Goal: Complete application form

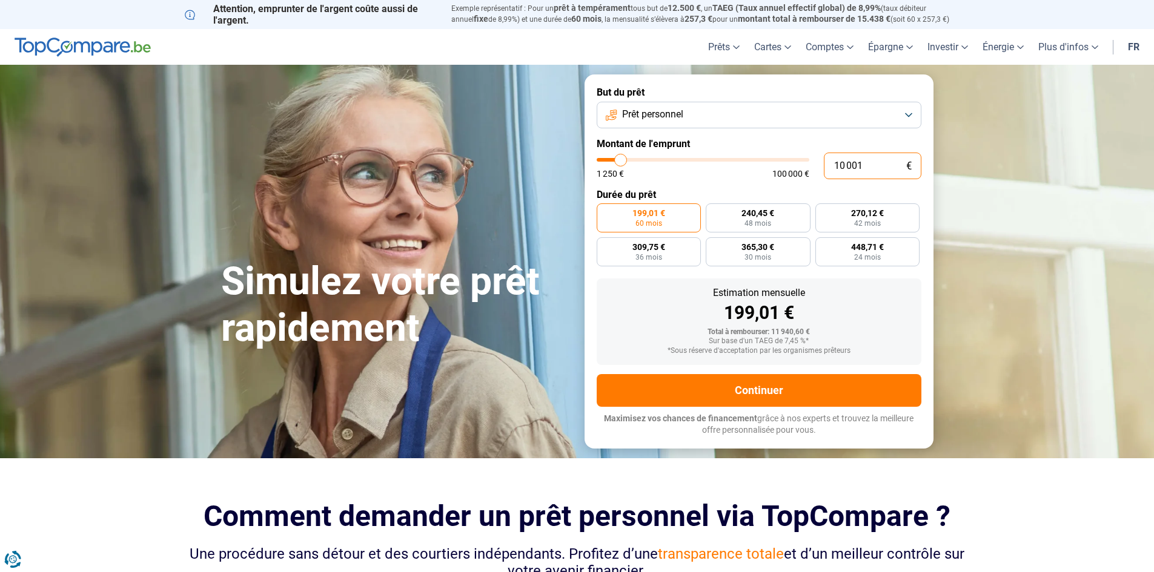
click at [866, 165] on input "10 001" at bounding box center [873, 166] width 98 height 27
drag, startPoint x: 864, startPoint y: 164, endPoint x: 841, endPoint y: 164, distance: 23.0
click at [841, 164] on input "10 001" at bounding box center [873, 166] width 98 height 27
type input "11"
type input "1250"
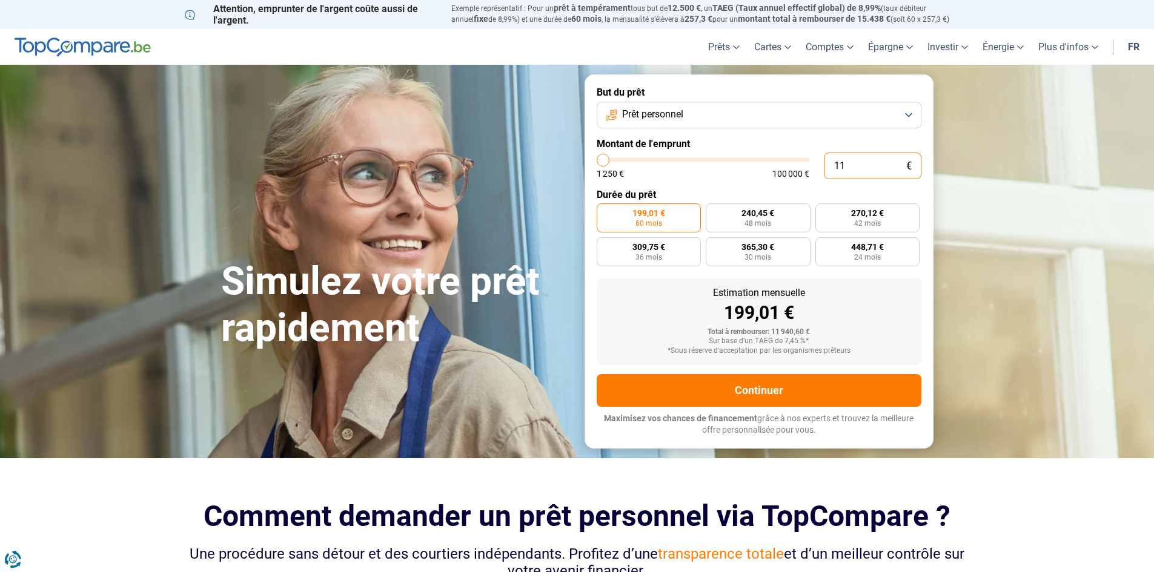
type input "110"
type input "1250"
type input "1 100"
type input "1250"
type input "11 000"
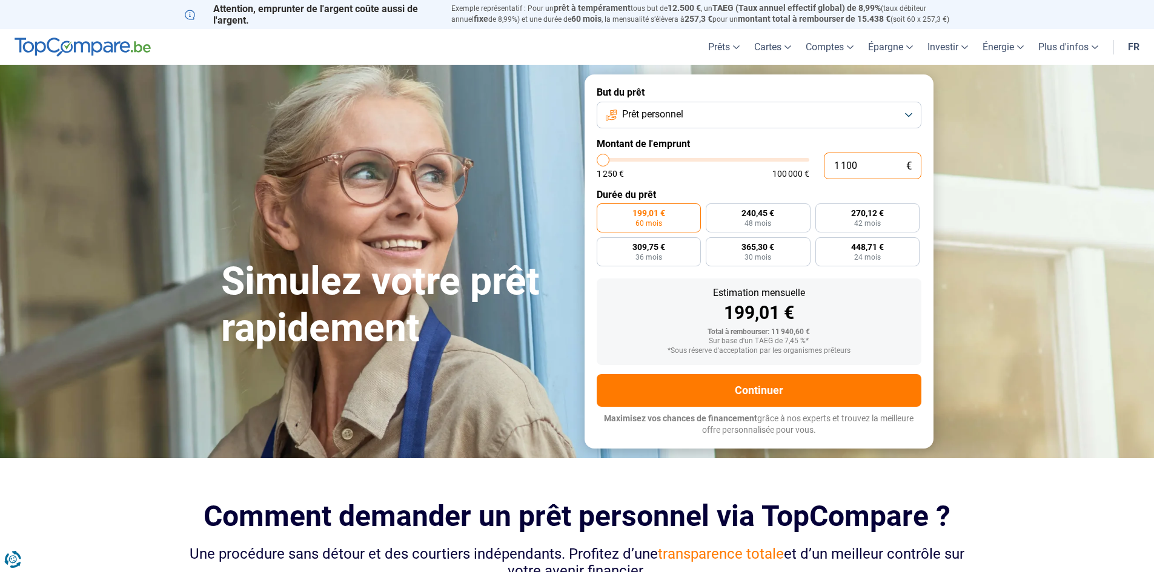
type input "11000"
type input "11 000"
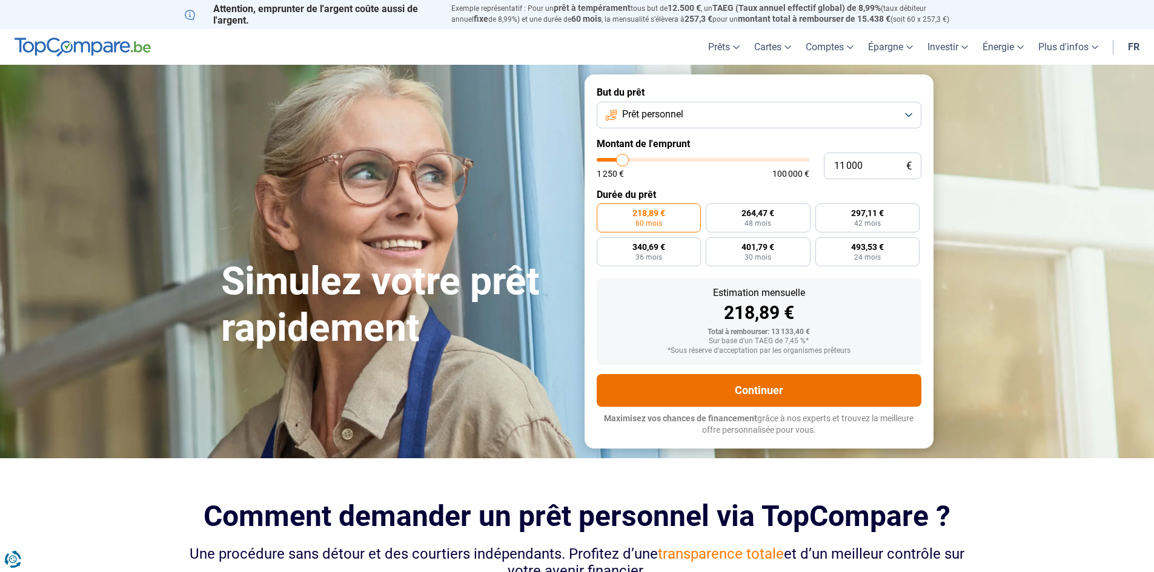
click at [791, 396] on button "Continuer" at bounding box center [759, 390] width 325 height 33
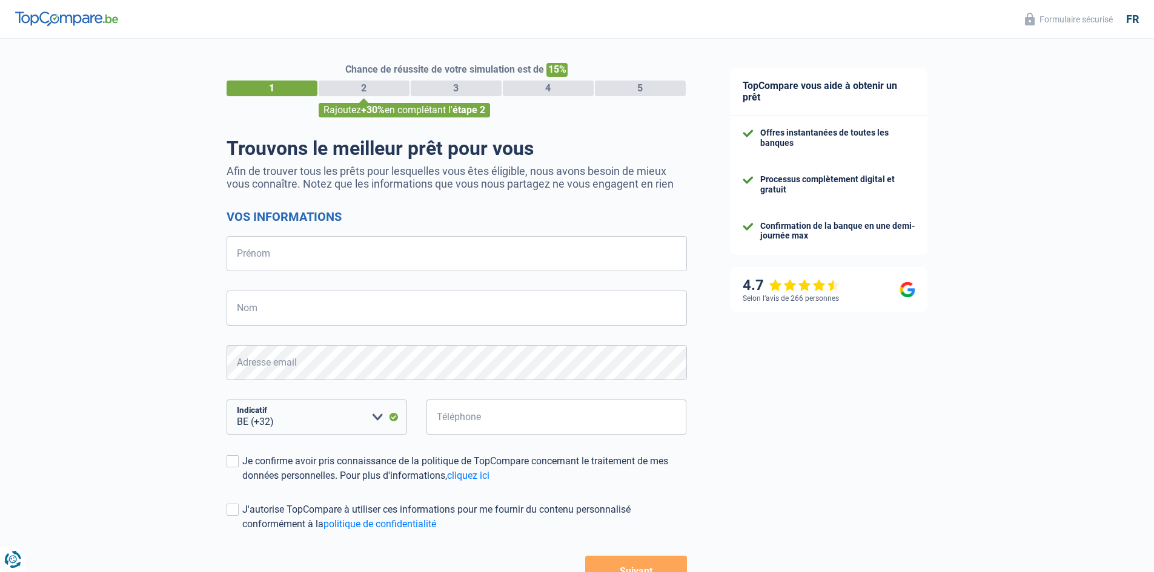
select select "32"
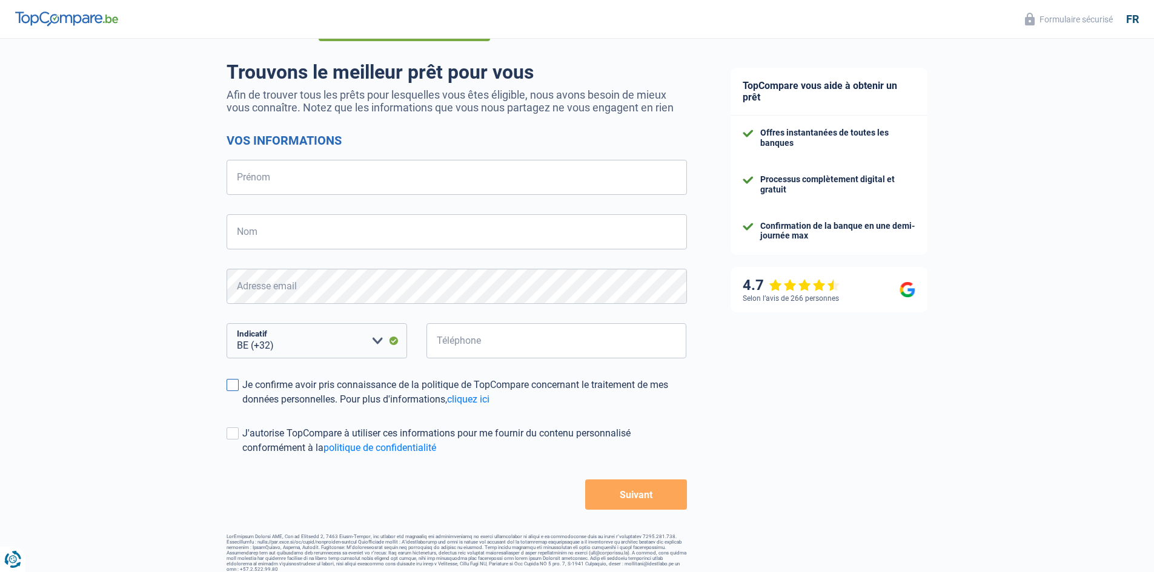
scroll to position [85, 0]
